Goal: Information Seeking & Learning: Check status

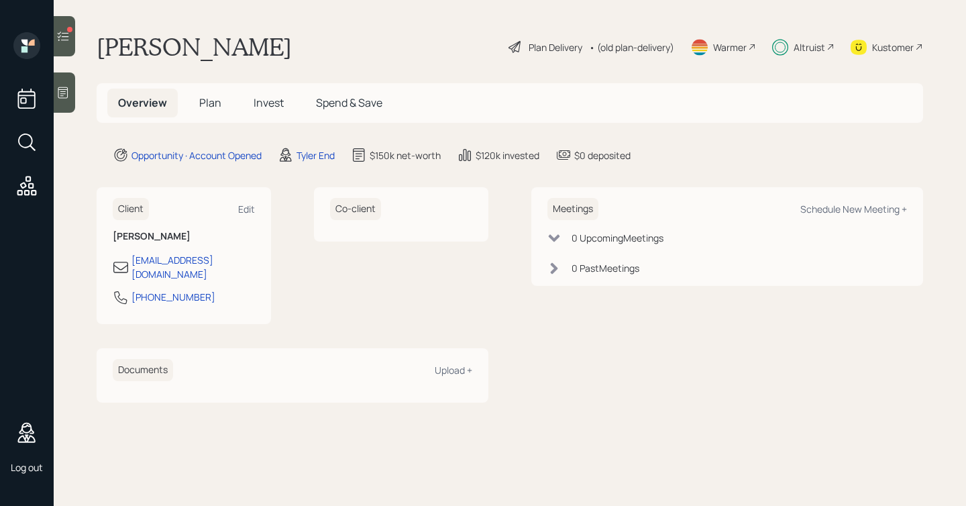
click at [266, 106] on span "Invest" at bounding box center [268, 102] width 30 height 15
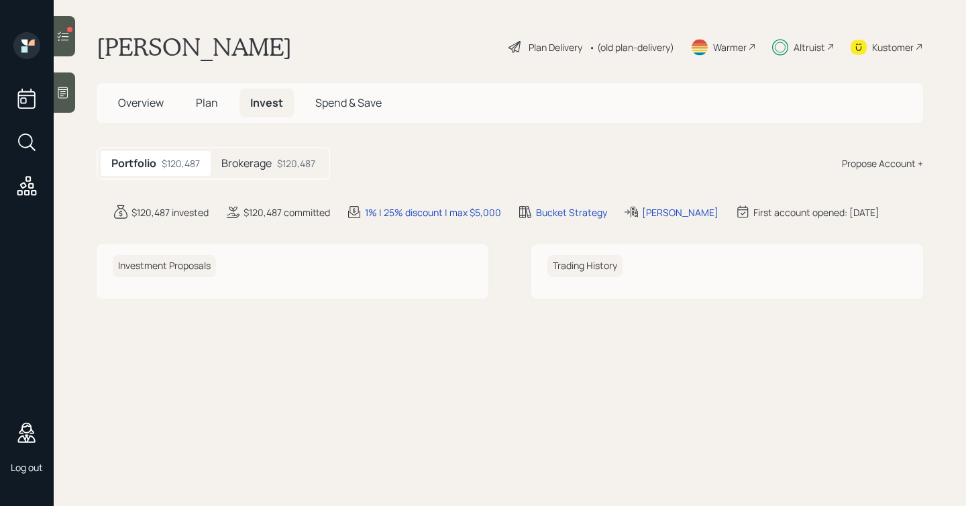
click at [274, 164] on div "Brokerage $120,487" at bounding box center [268, 163] width 115 height 25
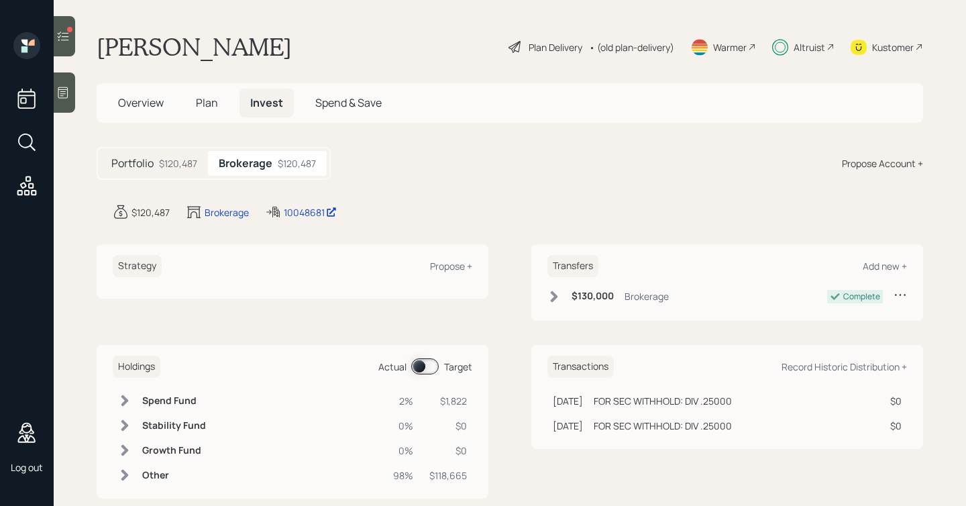
click at [214, 102] on span "Plan" at bounding box center [207, 102] width 22 height 15
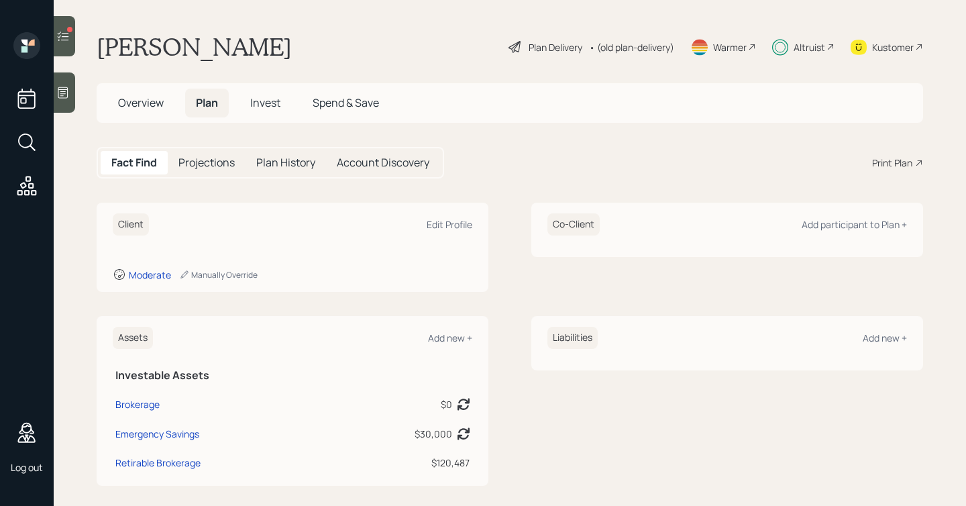
click at [277, 100] on span "Invest" at bounding box center [265, 102] width 30 height 15
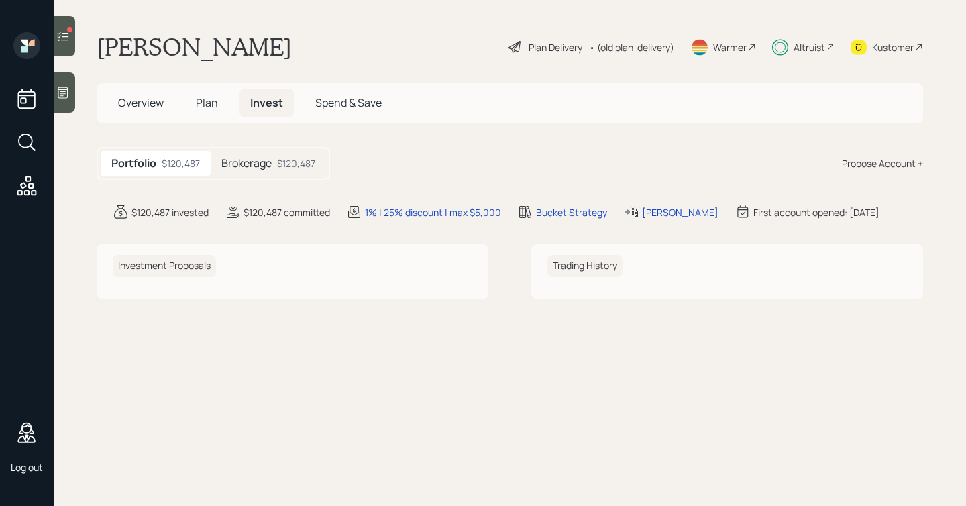
click at [270, 160] on h5 "Brokerage" at bounding box center [246, 163] width 50 height 13
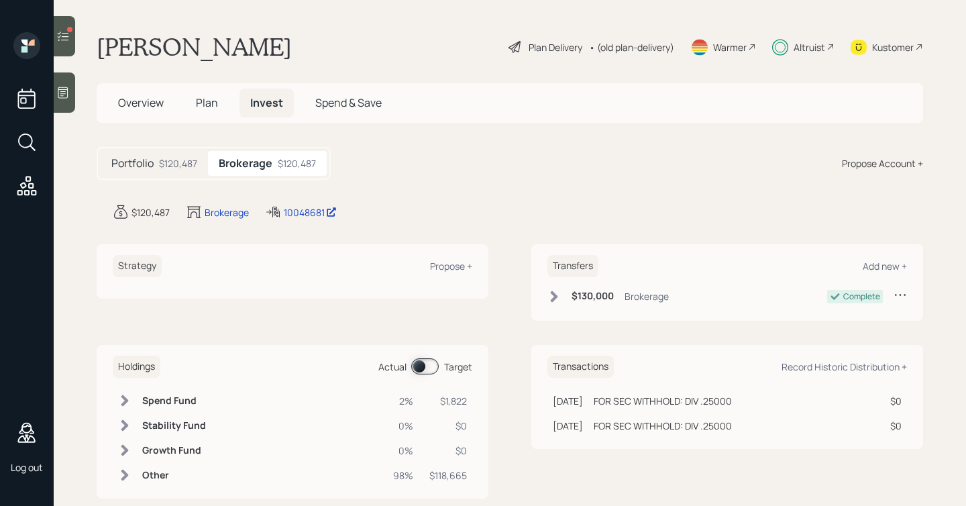
click at [65, 44] on div at bounding box center [64, 36] width 21 height 40
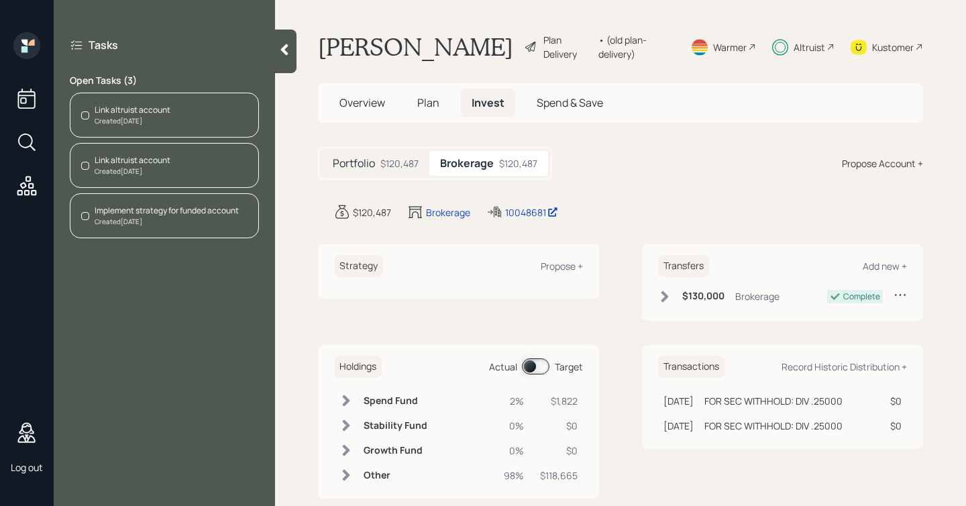
click at [282, 51] on icon at bounding box center [284, 49] width 13 height 13
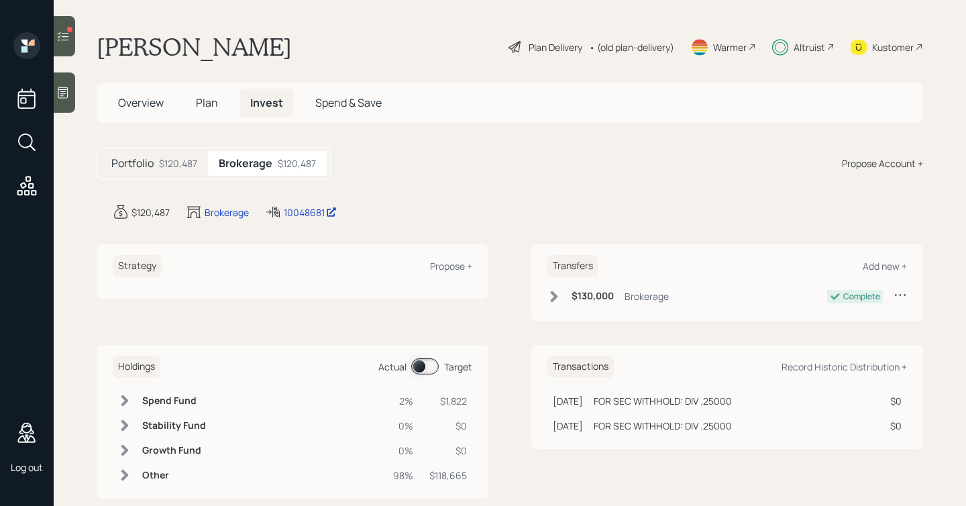
click at [421, 363] on span at bounding box center [424, 366] width 27 height 16
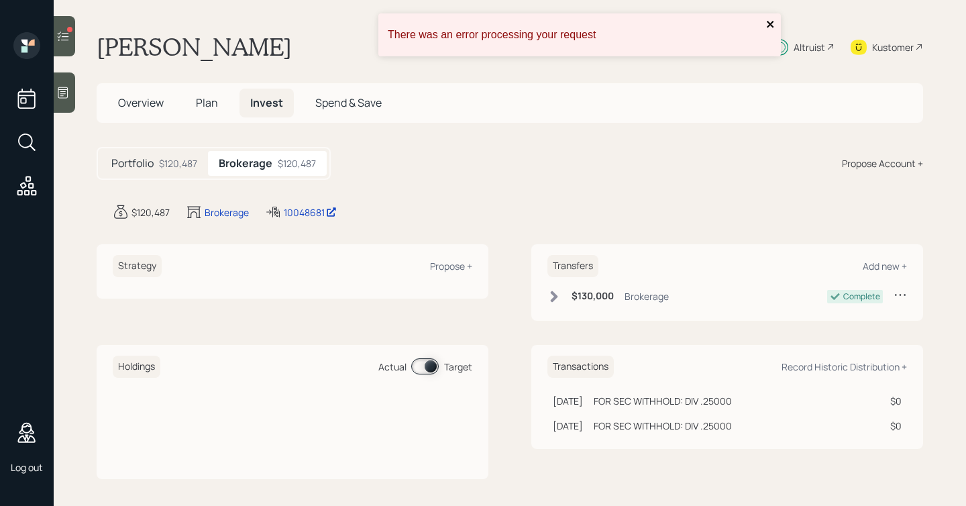
click at [770, 24] on icon "close" at bounding box center [769, 24] width 7 height 7
